Goal: Task Accomplishment & Management: Use online tool/utility

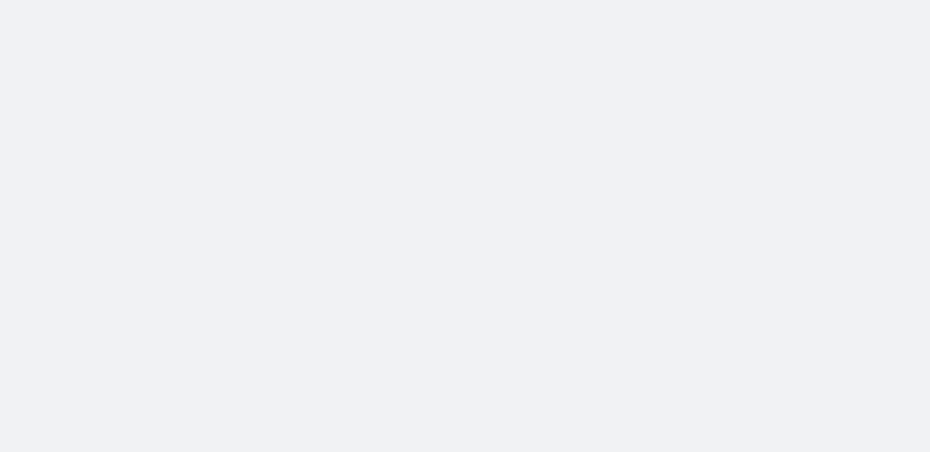
click at [180, 118] on body at bounding box center [465, 226] width 930 height 452
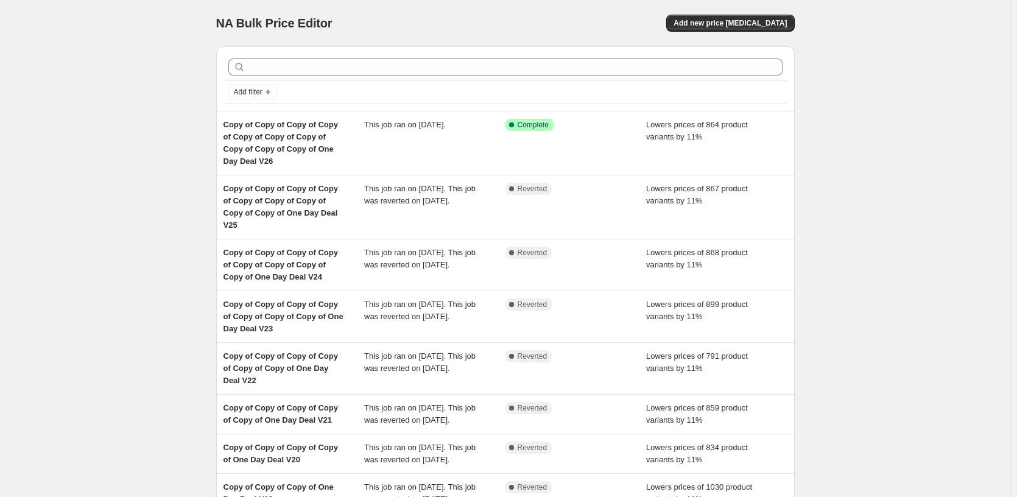
click at [149, 94] on div "NA Bulk Price Editor. This page is ready NA Bulk Price Editor Add new price [ME…" at bounding box center [505, 356] width 1010 height 712
click at [413, 98] on div "Add filter" at bounding box center [505, 92] width 554 height 15
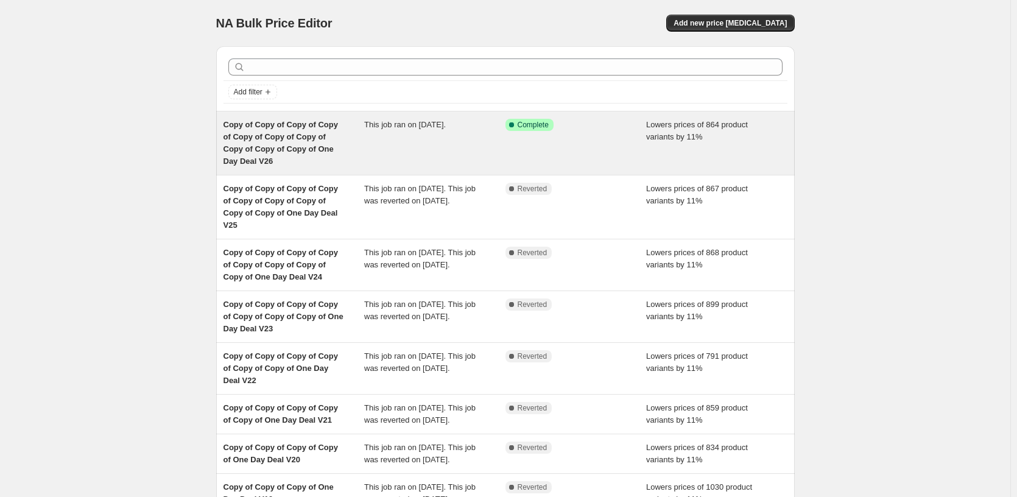
click at [397, 141] on div "This job ran on [DATE]." at bounding box center [434, 143] width 141 height 49
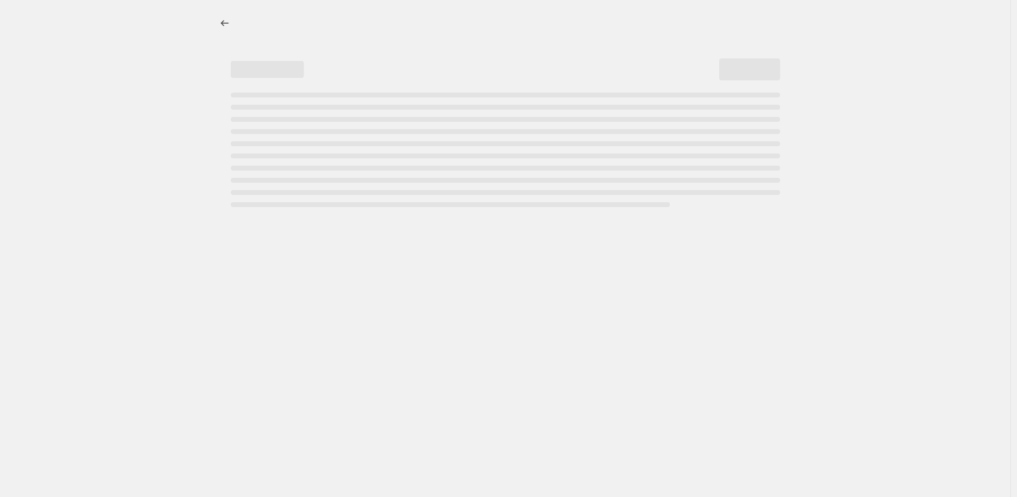
select select "percentage"
select select "pp"
select select "tag"
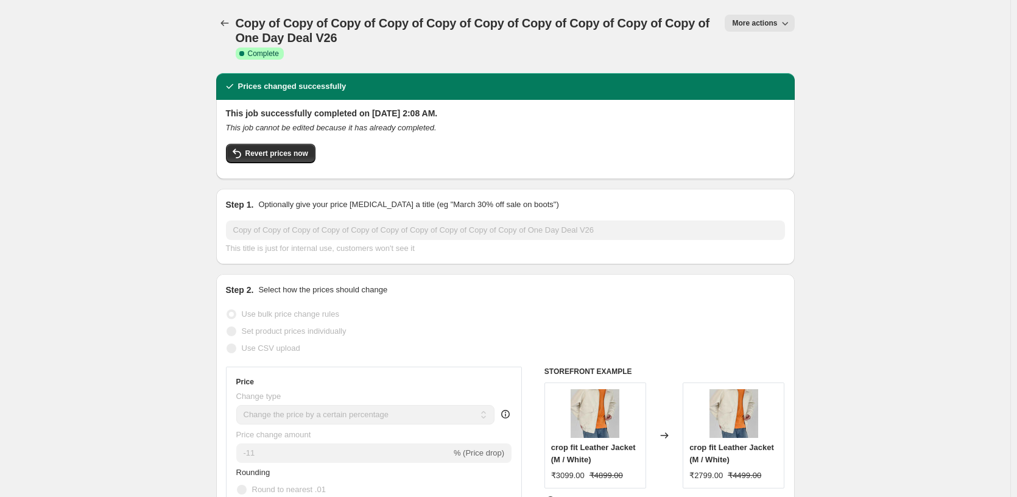
click at [773, 28] on button "More actions" at bounding box center [758, 23] width 69 height 17
click at [805, 62] on button "Copy to new job" at bounding box center [774, 68] width 88 height 19
select select "percentage"
select select "pp"
select select "tag"
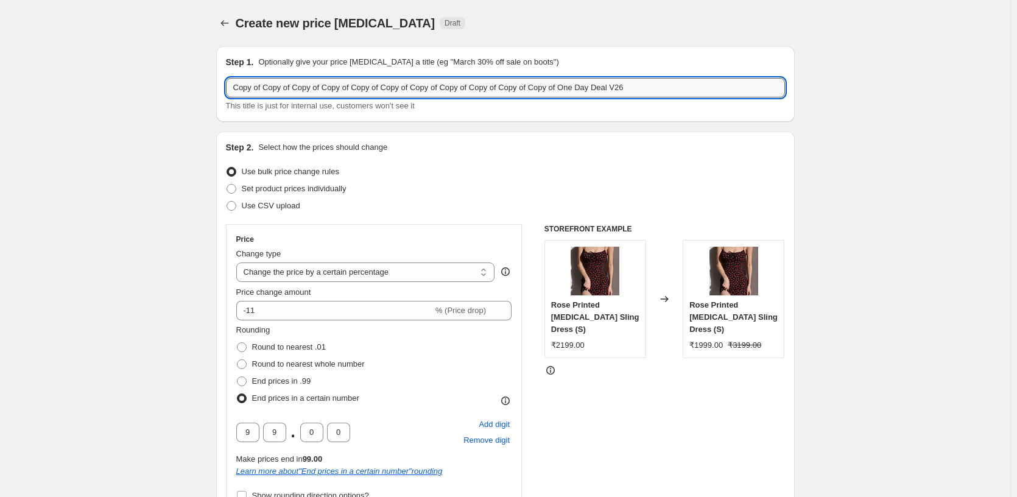
click at [689, 82] on input "Copy of Copy of Copy of Copy of Copy of Copy of Copy of Copy of Copy of Copy of…" at bounding box center [505, 87] width 559 height 19
type input "Copy of Copy of Copy of Copy of Copy of Copy of Copy of Copy of Copy of Copy of…"
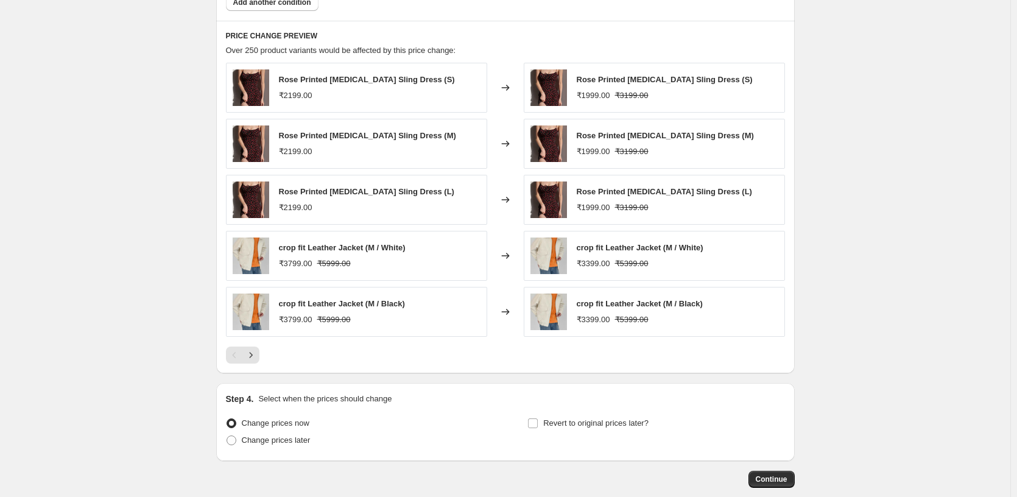
scroll to position [1166, 0]
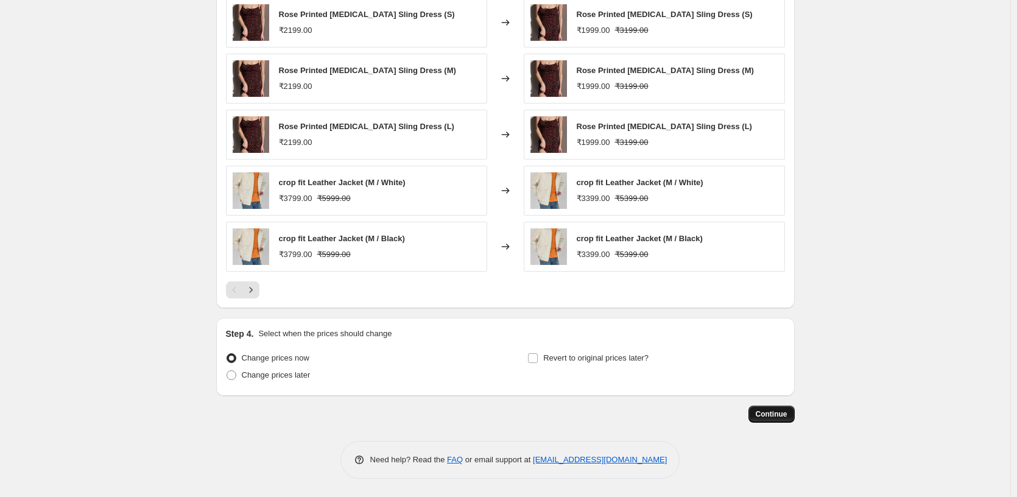
click at [762, 406] on button "Continue" at bounding box center [771, 413] width 46 height 17
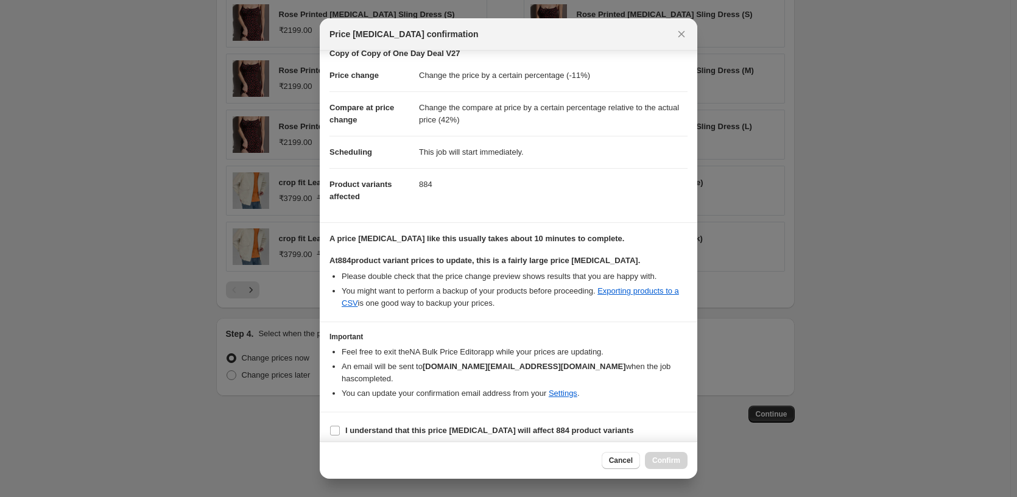
scroll to position [32, 0]
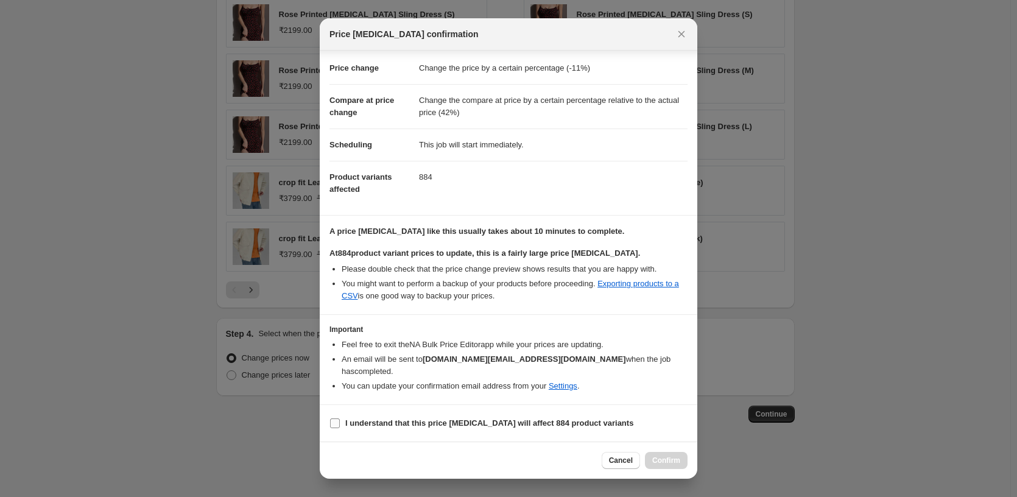
click at [548, 426] on b "I understand that this price [MEDICAL_DATA] will affect 884 product variants" at bounding box center [489, 422] width 288 height 9
click at [340, 426] on input "I understand that this price [MEDICAL_DATA] will affect 884 product variants" at bounding box center [335, 423] width 10 height 10
checkbox input "true"
click at [653, 449] on div "Cancel Confirm" at bounding box center [508, 459] width 377 height 37
click at [659, 457] on span "Confirm" at bounding box center [666, 460] width 28 height 10
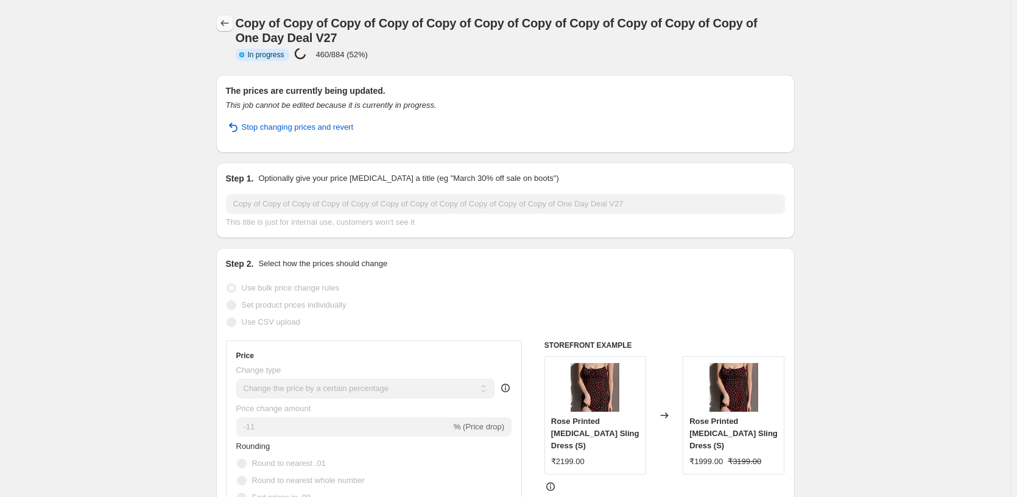
click at [225, 21] on icon "Price change jobs" at bounding box center [225, 23] width 12 height 12
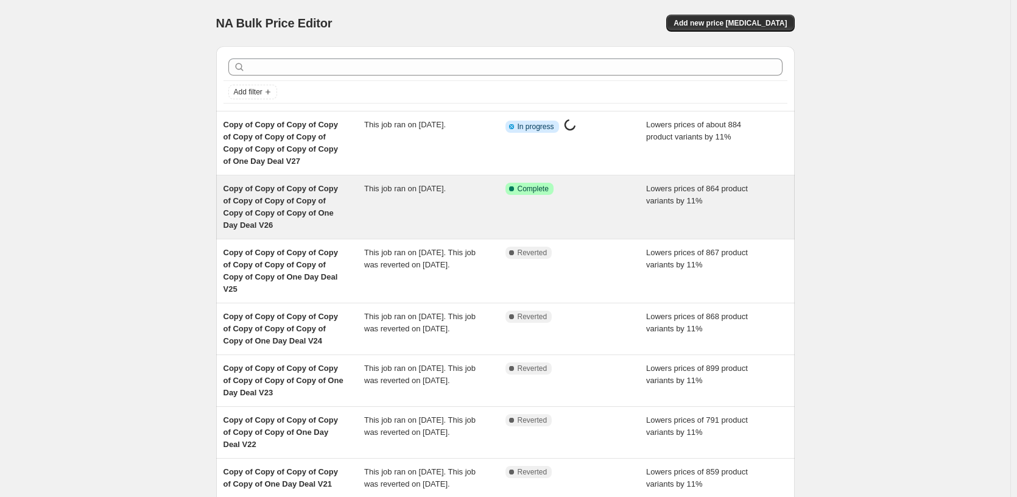
click at [466, 195] on div "This job ran on [DATE]." at bounding box center [434, 207] width 141 height 49
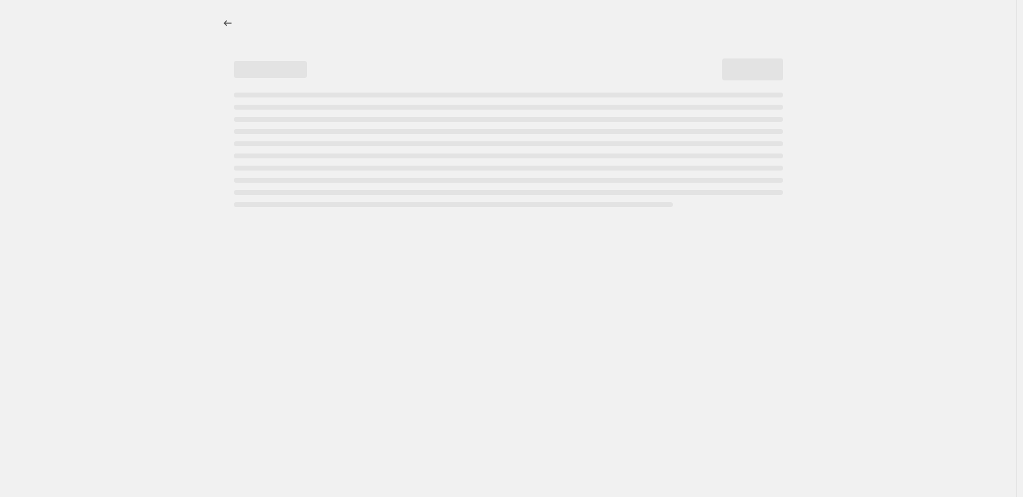
select select "percentage"
select select "pp"
select select "tag"
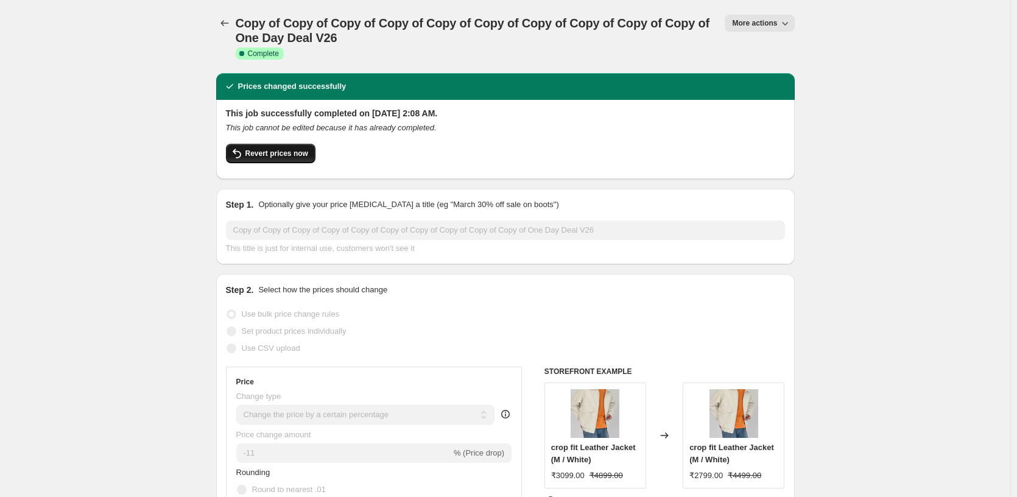
click at [308, 153] on span "Revert prices now" at bounding box center [276, 154] width 63 height 10
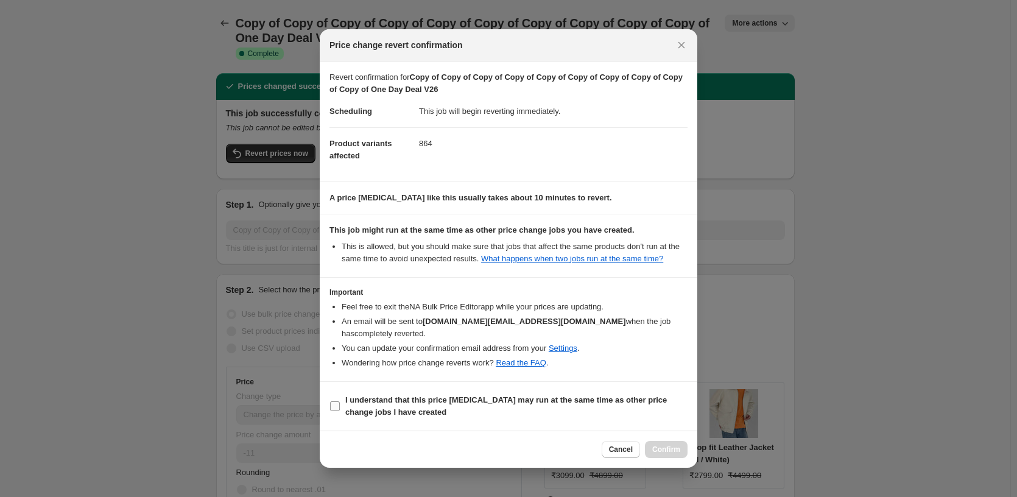
click at [371, 412] on b "I understand that this price [MEDICAL_DATA] may run at the same time as other p…" at bounding box center [505, 405] width 321 height 21
click at [340, 411] on input "I understand that this price [MEDICAL_DATA] may run at the same time as other p…" at bounding box center [335, 406] width 10 height 10
checkbox input "true"
click at [678, 444] on span "Confirm" at bounding box center [666, 449] width 28 height 10
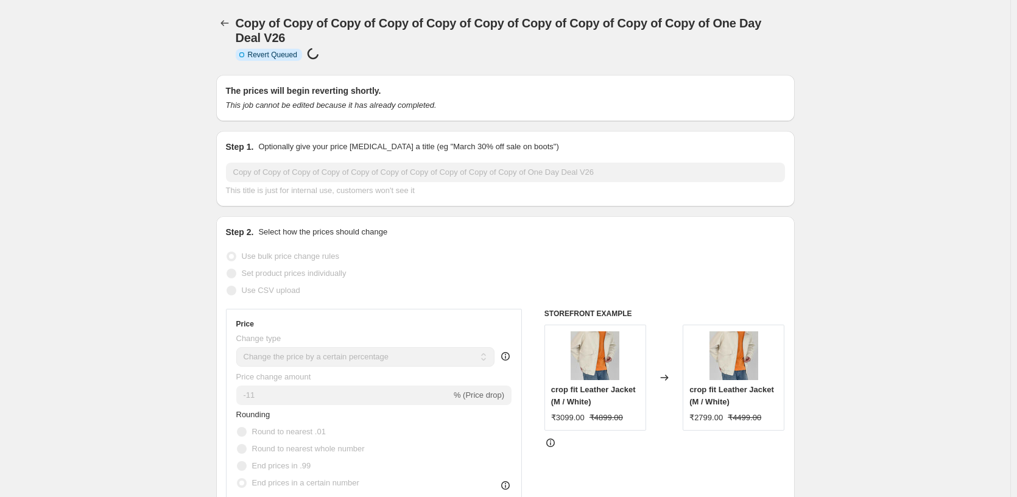
click at [222, 28] on icon "Price change jobs" at bounding box center [225, 23] width 12 height 12
